Goal: Information Seeking & Learning: Learn about a topic

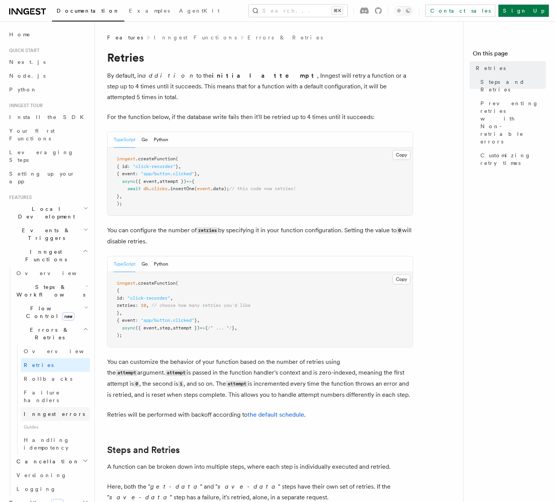
click at [52, 411] on span "Inngest errors" at bounding box center [54, 414] width 61 height 6
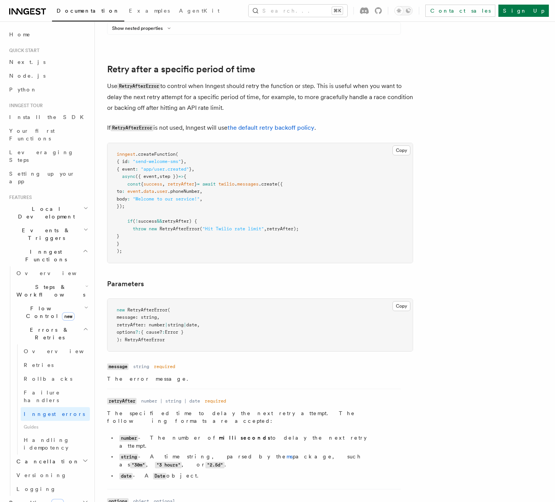
scroll to position [714, 0]
